Goal: Information Seeking & Learning: Learn about a topic

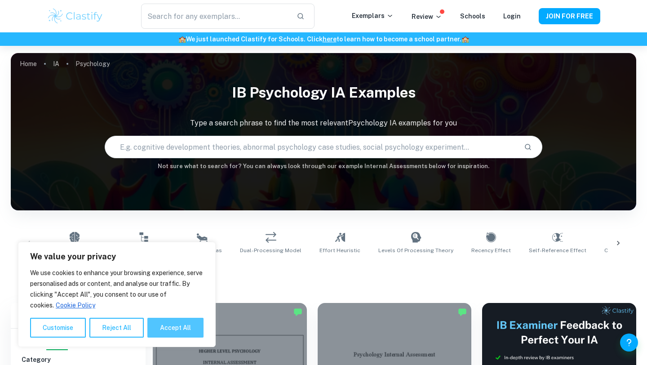
click at [194, 325] on button "Accept All" at bounding box center [175, 328] width 56 height 20
checkbox input "true"
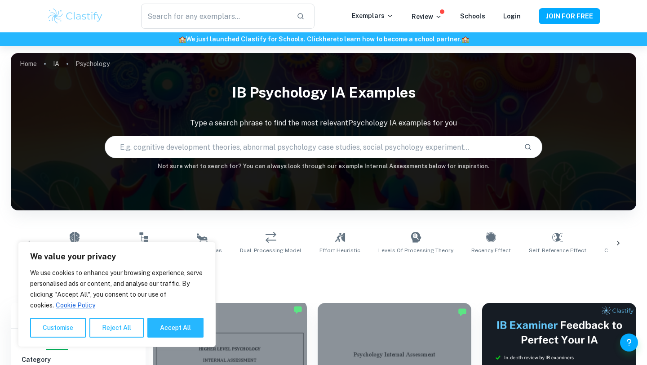
checkbox input "true"
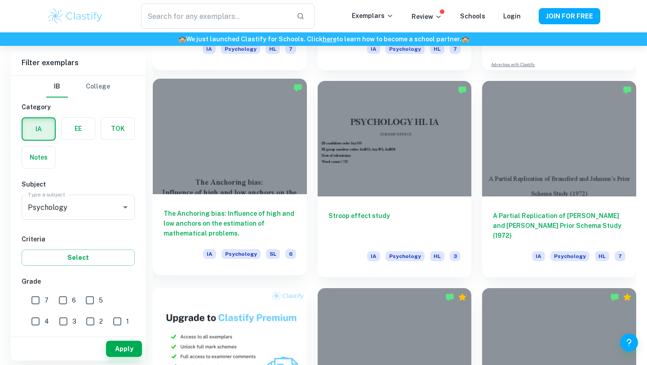
scroll to position [431, 0]
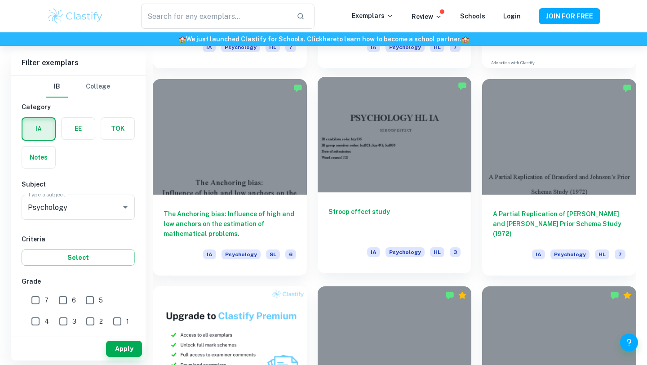
click at [336, 125] on div at bounding box center [395, 134] width 154 height 115
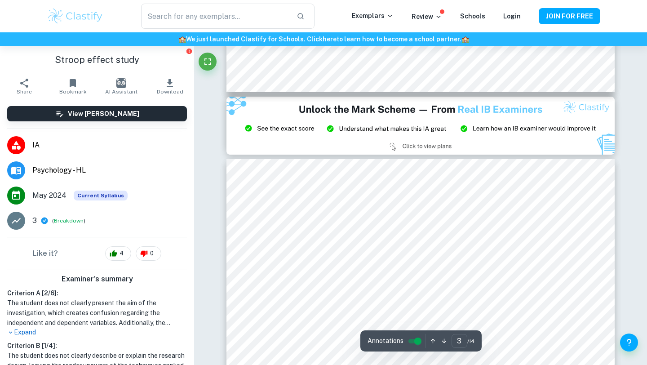
scroll to position [1239, 0]
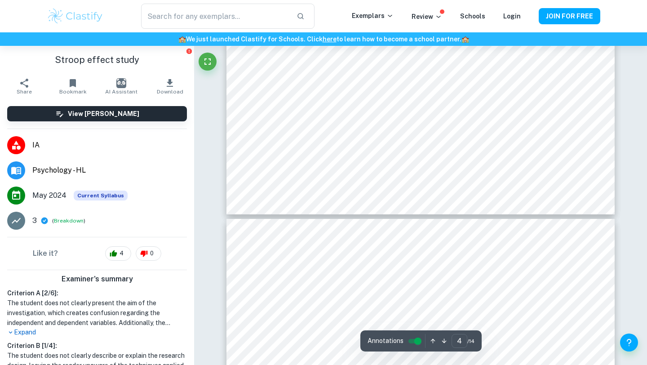
type input "5"
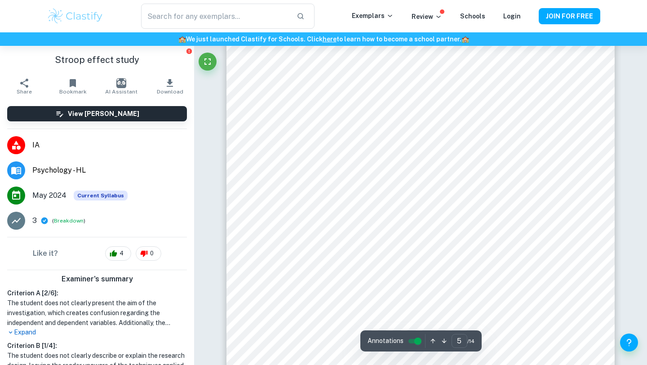
scroll to position [2419, 0]
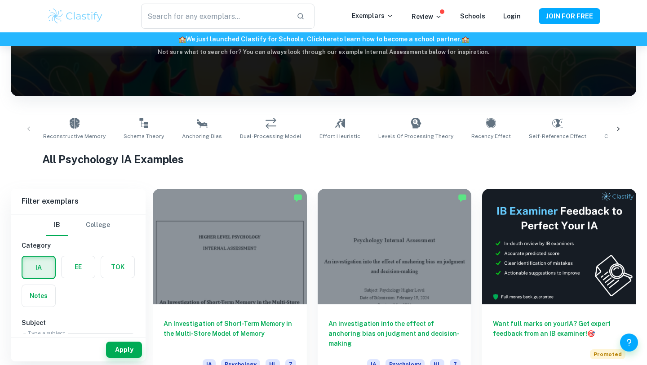
scroll to position [115, 0]
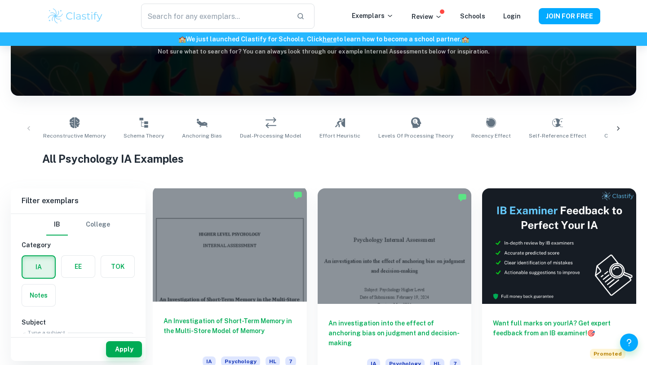
click at [272, 229] on div at bounding box center [230, 243] width 154 height 115
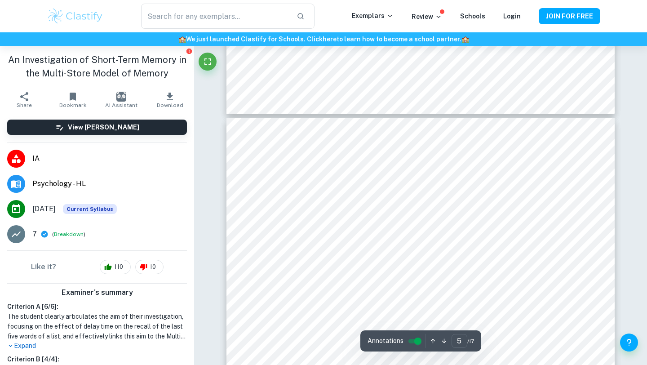
scroll to position [2082, 0]
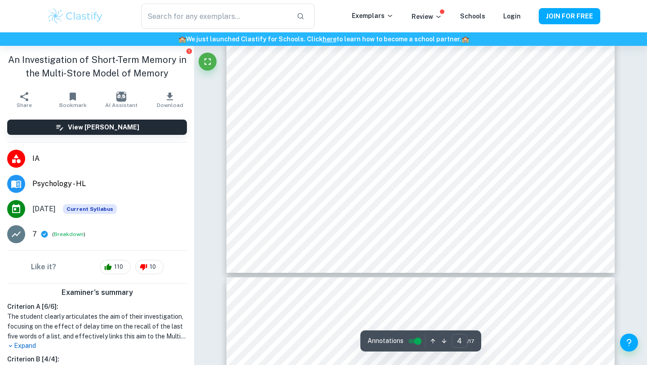
type input "5"
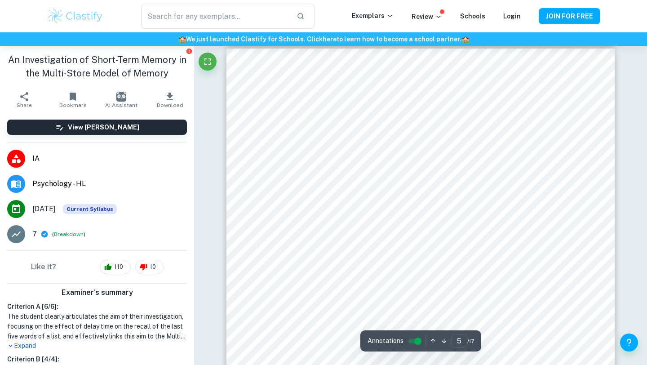
scroll to position [2172, 0]
